Goal: Task Accomplishment & Management: Manage account settings

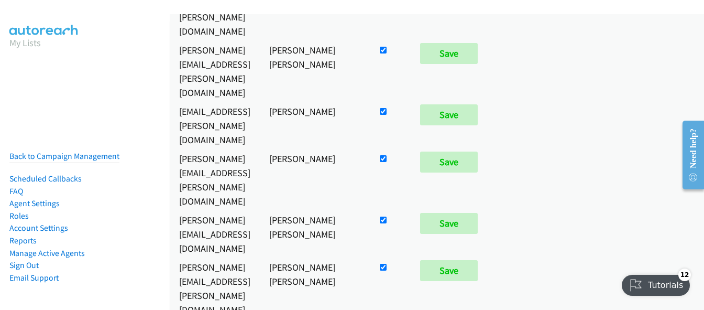
checkbox input "true"
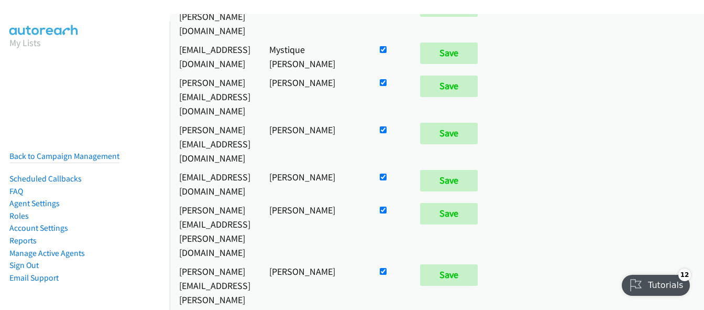
scroll to position [1395, 0]
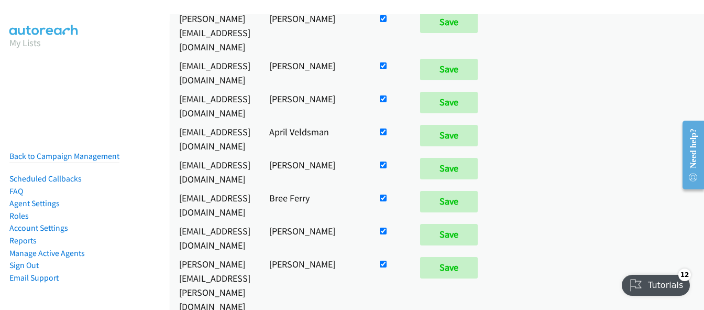
checkbox input "false"
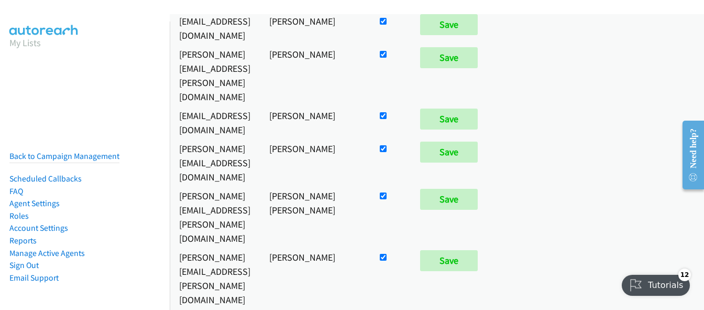
scroll to position [1493, 0]
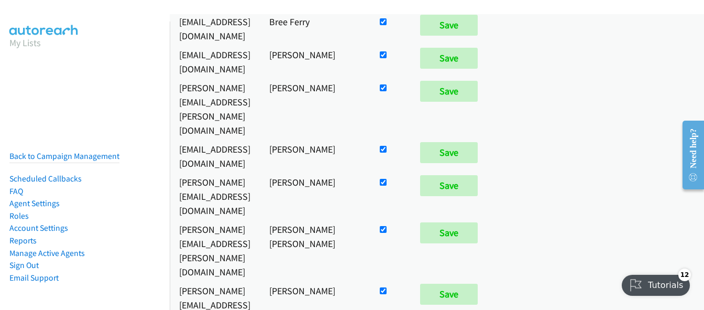
checkbox input "true"
